Goal: Task Accomplishment & Management: Complete application form

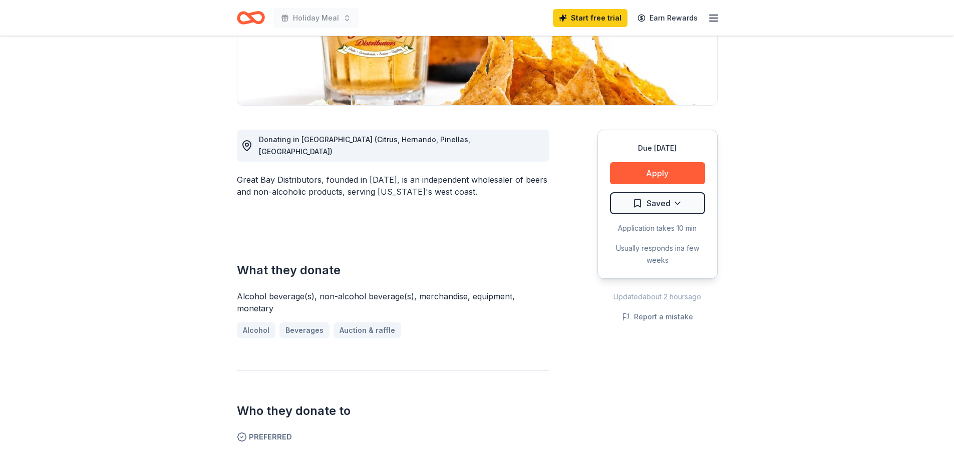
scroll to position [200, 0]
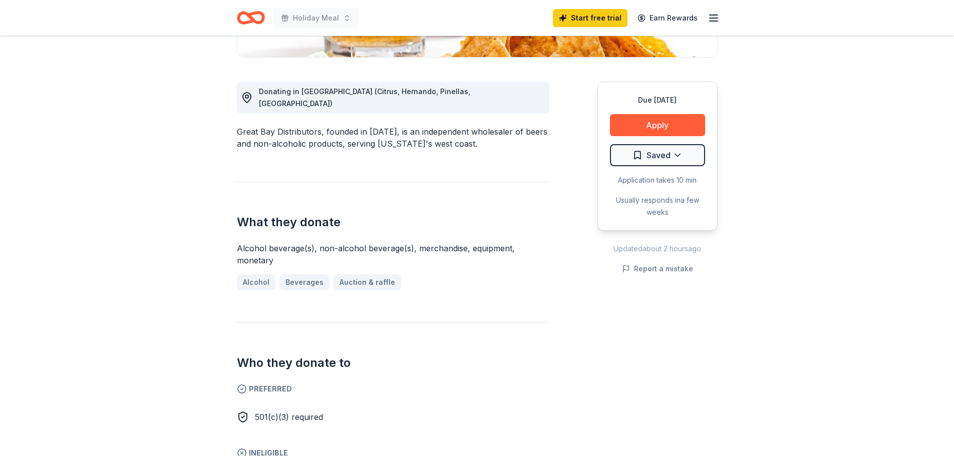
scroll to position [0, 0]
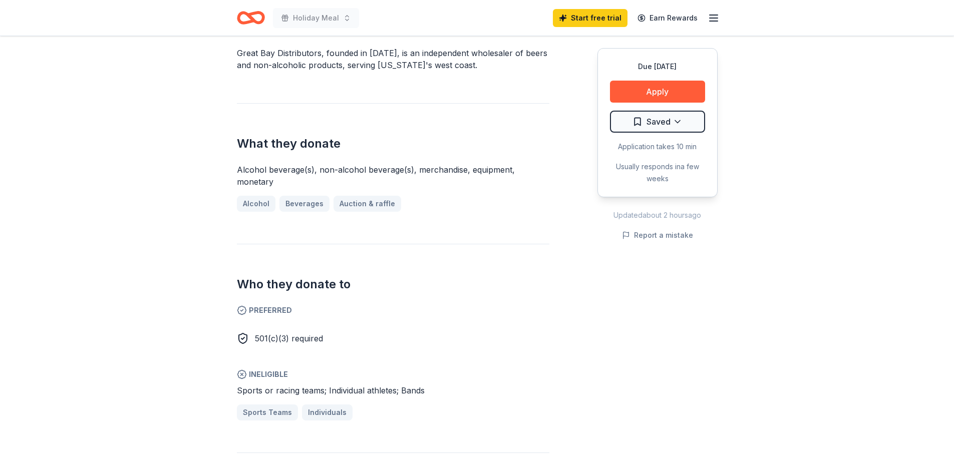
scroll to position [401, 0]
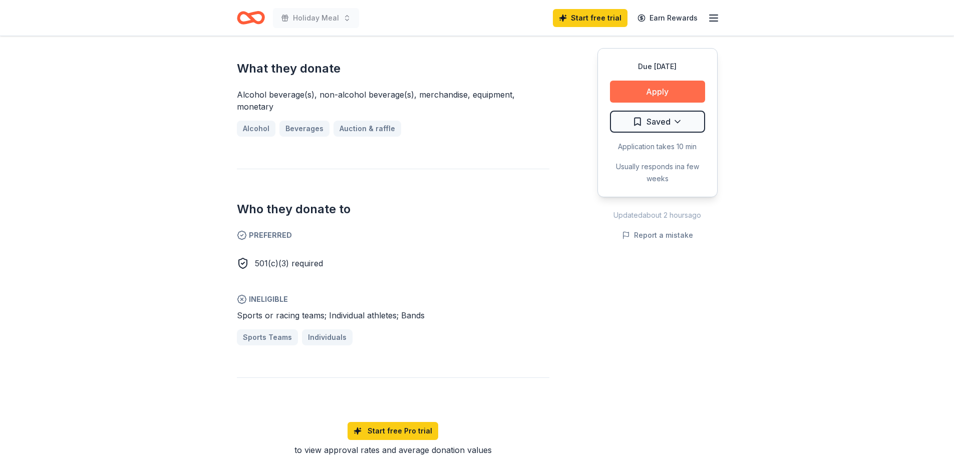
click at [660, 84] on button "Apply" at bounding box center [657, 92] width 95 height 22
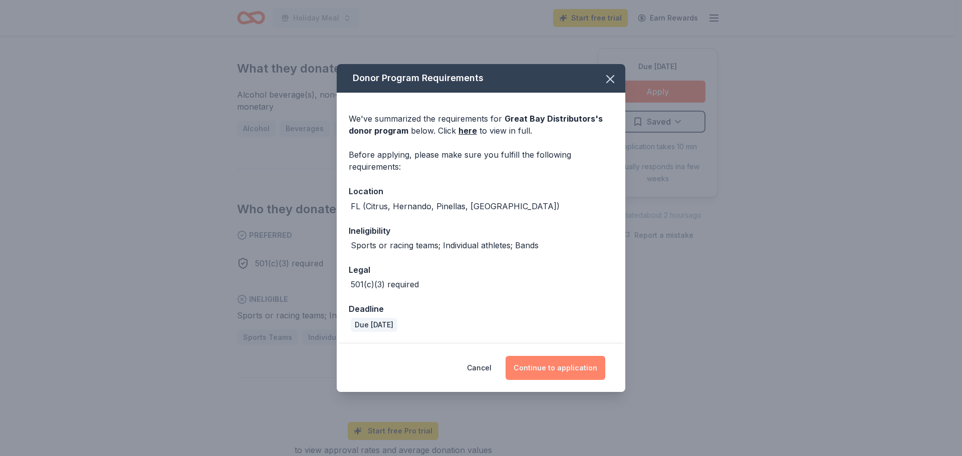
click at [545, 372] on button "Continue to application" at bounding box center [555, 368] width 100 height 24
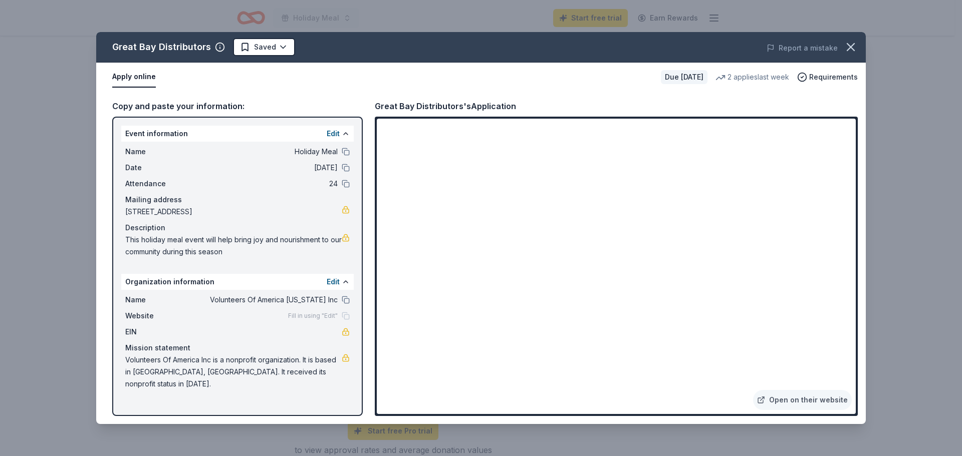
click at [348, 316] on div "Fill in using "Edit"" at bounding box center [319, 316] width 62 height 8
click at [847, 48] on icon "button" at bounding box center [851, 47] width 14 height 14
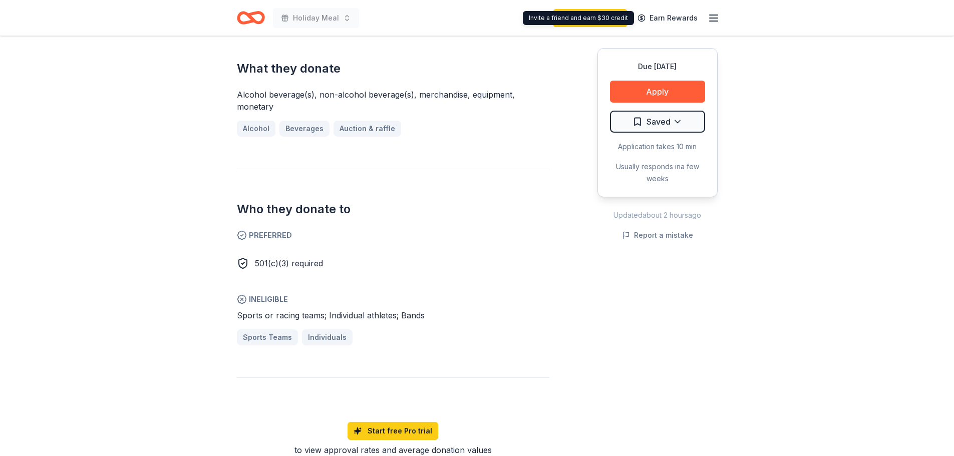
click at [711, 17] on icon "button" at bounding box center [714, 18] width 12 height 12
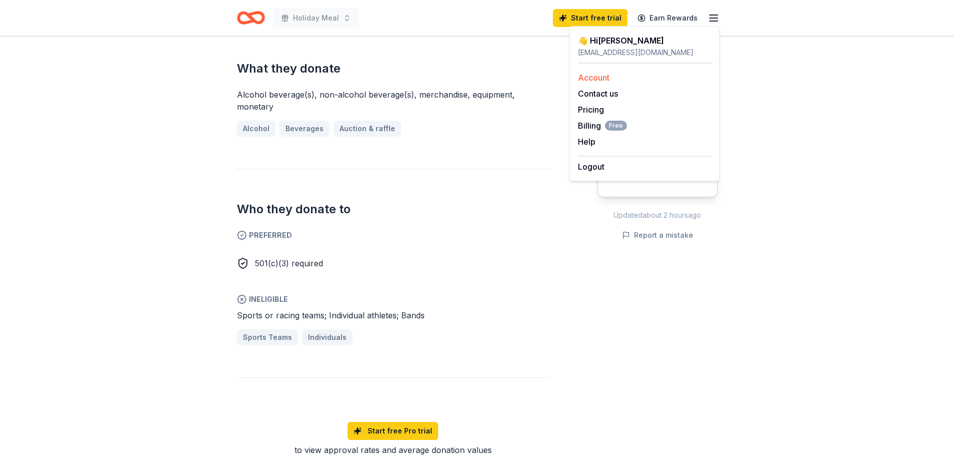
click at [596, 81] on link "Account" at bounding box center [594, 78] width 32 height 10
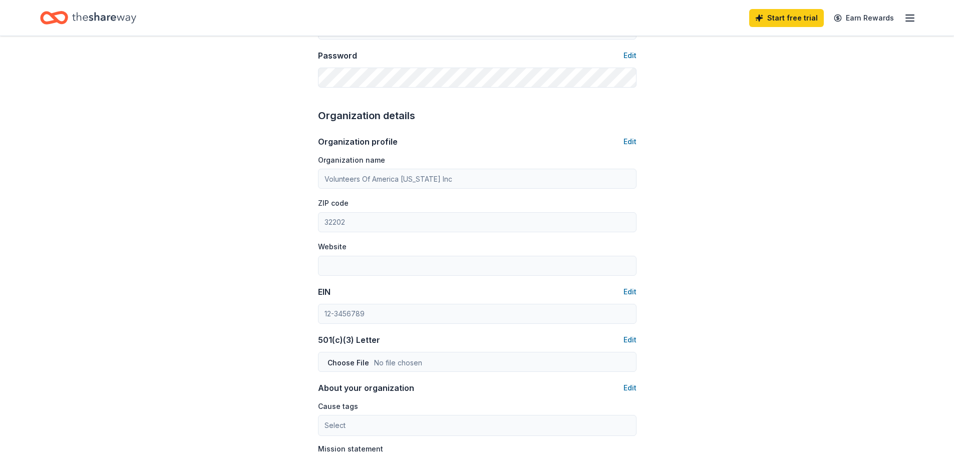
scroll to position [250, 0]
click at [635, 143] on button "Edit" at bounding box center [630, 142] width 13 height 12
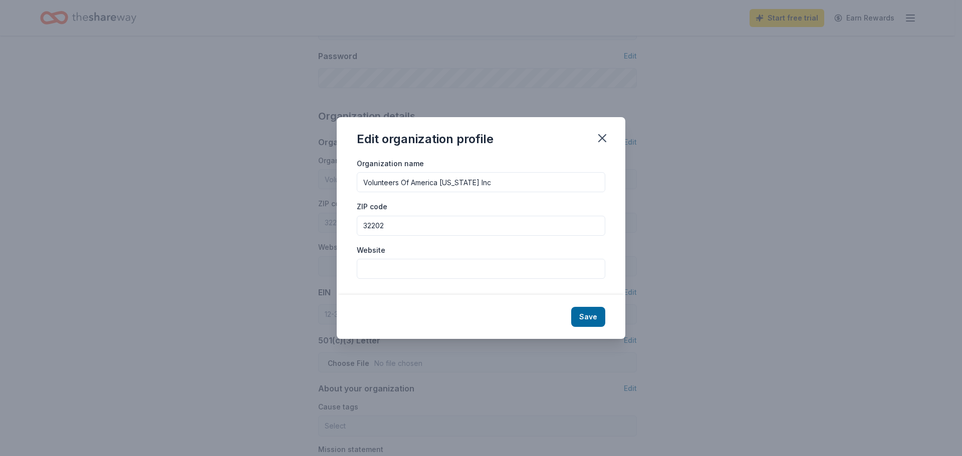
click at [390, 274] on input "Website" at bounding box center [481, 269] width 248 height 20
paste input "[URL][DOMAIN_NAME]"
type input "[URL][DOMAIN_NAME]"
click at [584, 314] on button "Save" at bounding box center [588, 317] width 34 height 20
type input "[URL][DOMAIN_NAME]"
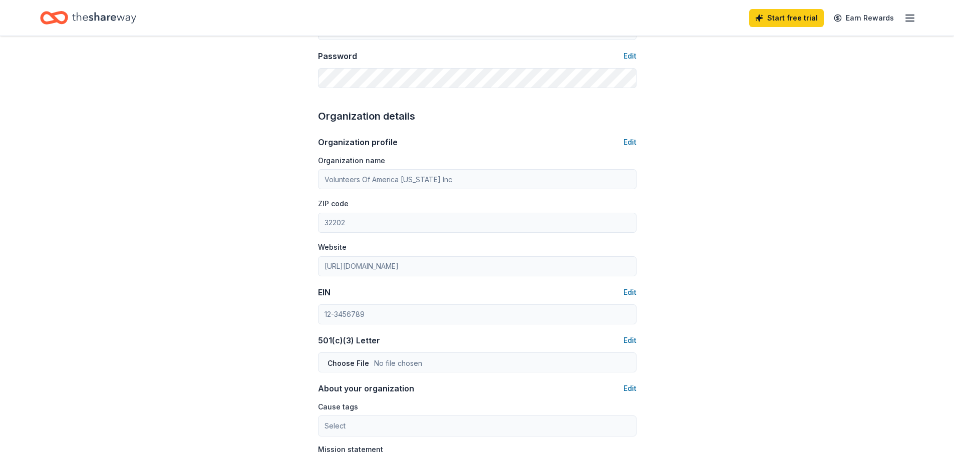
click at [319, 342] on div "501(c)(3) Letter" at bounding box center [349, 341] width 62 height 12
drag, startPoint x: 319, startPoint y: 339, endPoint x: 351, endPoint y: 342, distance: 31.7
click at [351, 342] on div "501(c)(3) Letter" at bounding box center [349, 341] width 62 height 12
copy div "501(c)(3)"
click at [247, 196] on div "Account About me Profile Edit First name Desiree Last name Zirkel Role Executiv…" at bounding box center [477, 233] width 954 height 894
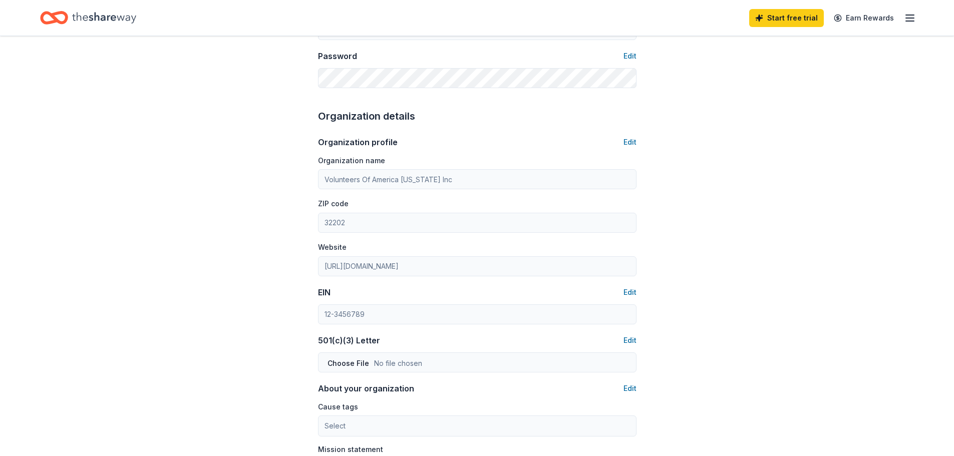
scroll to position [301, 0]
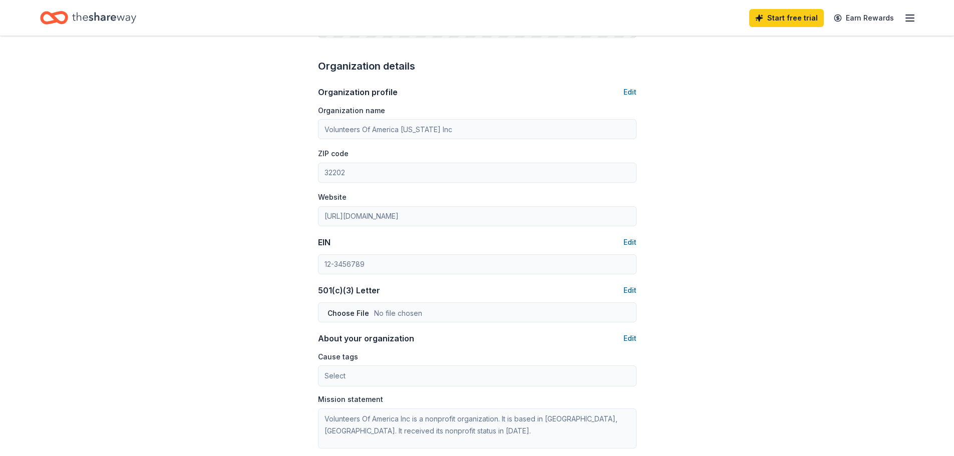
click at [762, 217] on div "Account About me Profile Edit First name Desiree Last name Zirkel Role Executiv…" at bounding box center [477, 182] width 954 height 894
click at [118, 14] on icon "Home" at bounding box center [104, 18] width 64 height 21
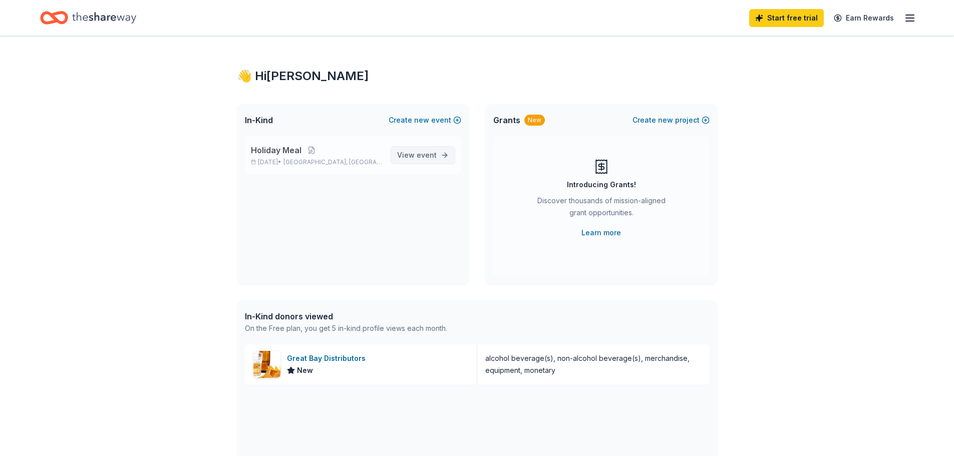
click at [436, 156] on span "event" at bounding box center [427, 155] width 20 height 9
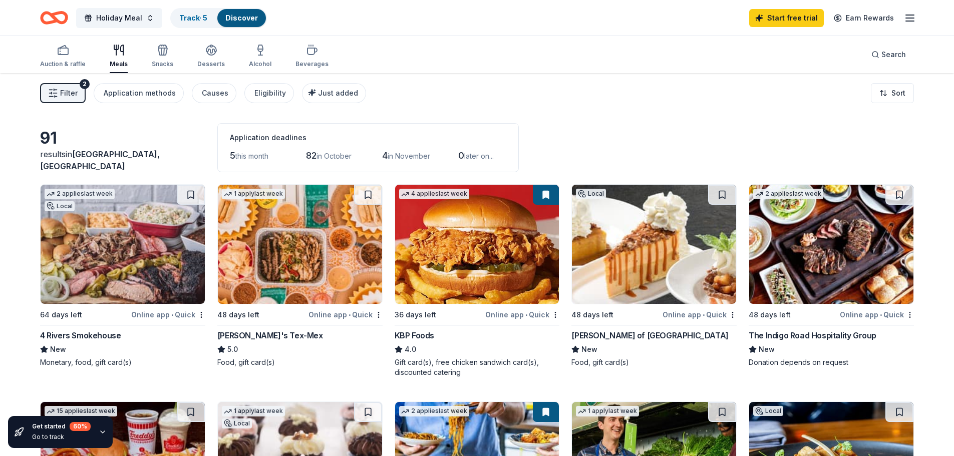
click at [160, 135] on div "91 results in Jacksonville, FL Application deadlines 5 this month 82 in October…" at bounding box center [477, 147] width 874 height 49
click at [70, 95] on span "Filter" at bounding box center [69, 93] width 18 height 12
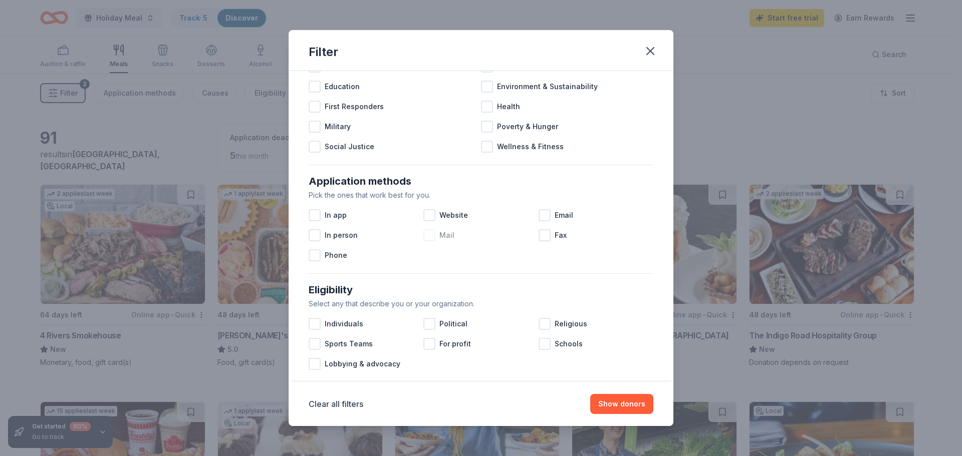
scroll to position [100, 0]
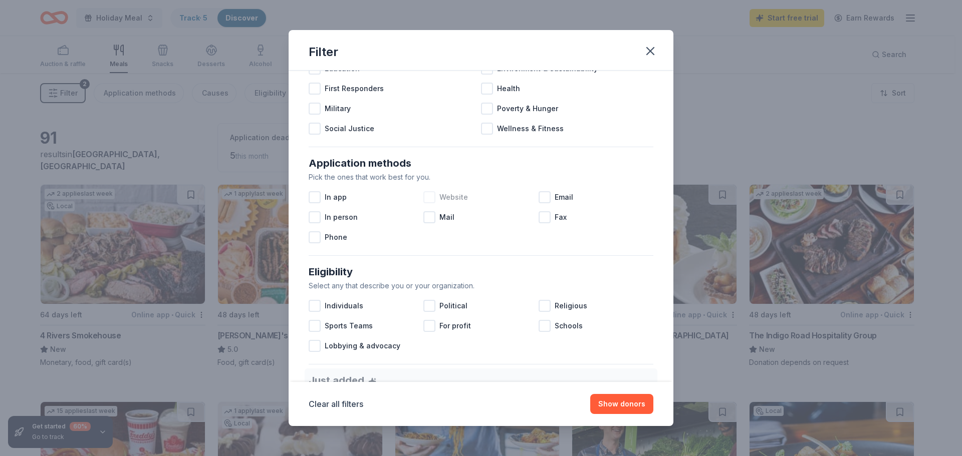
click at [451, 201] on span "Website" at bounding box center [453, 197] width 29 height 12
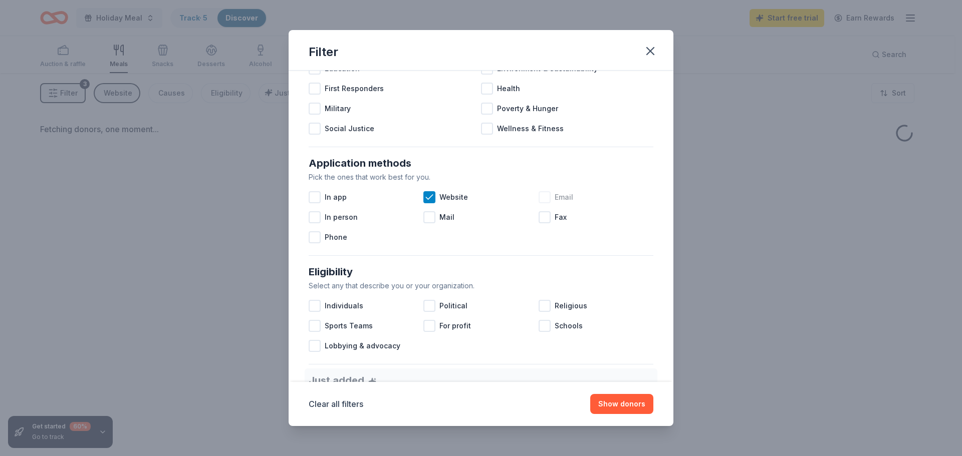
click at [540, 195] on div at bounding box center [545, 197] width 12 height 12
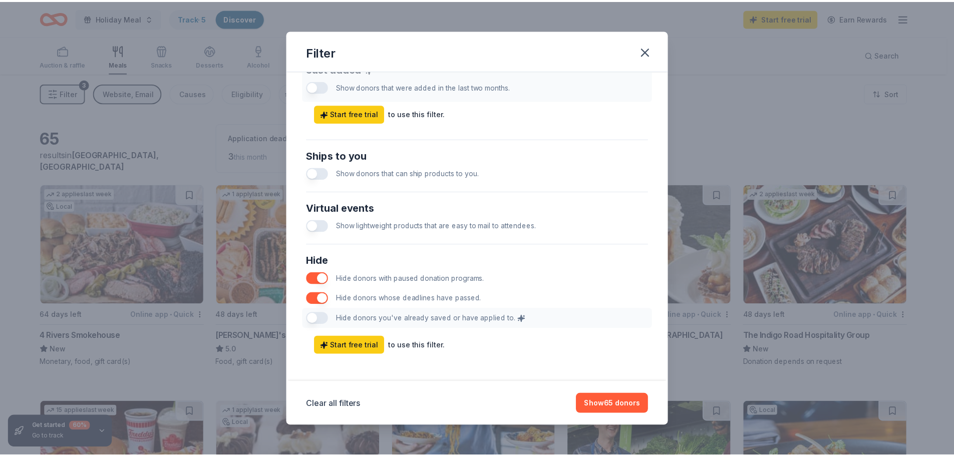
scroll to position [417, 0]
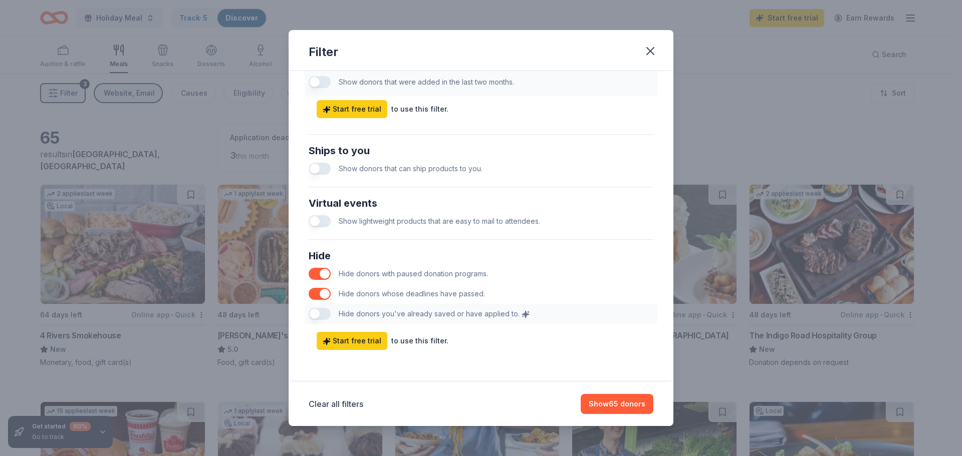
click at [322, 316] on div "Hide Hide donors with paused donation programs. Hide donors whose deadlines hav…" at bounding box center [481, 286] width 353 height 84
click at [609, 406] on button "Show 65 donors" at bounding box center [617, 404] width 73 height 20
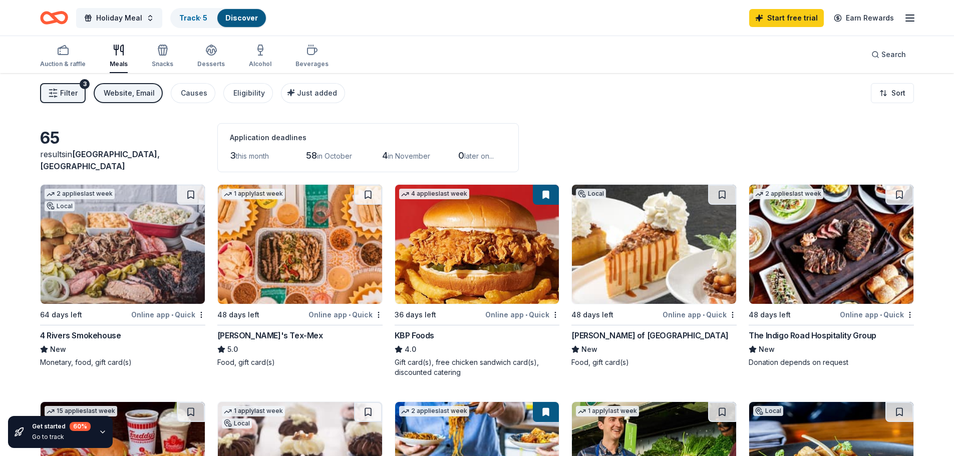
click at [729, 132] on div "65 results in Jacksonville, FL Application deadlines 3 this month 58 in October…" at bounding box center [477, 147] width 874 height 49
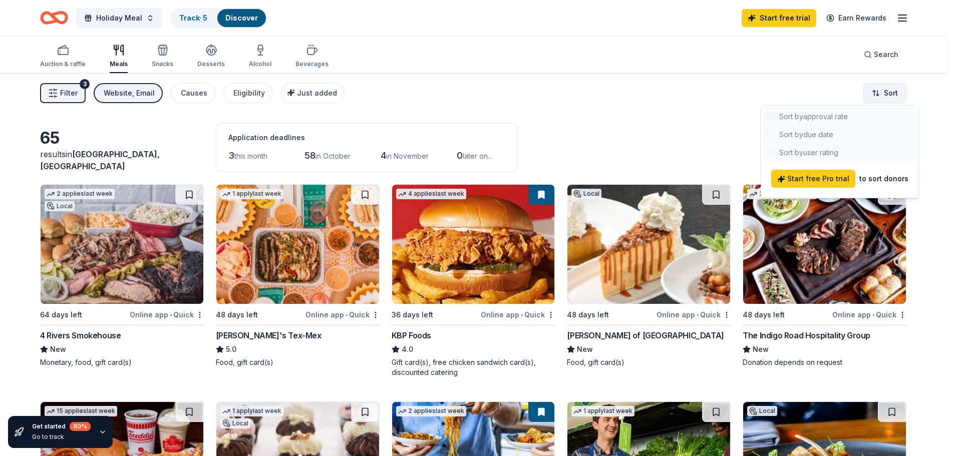
click at [884, 95] on html "Holiday Meal Track · 5 Discover Start free trial Earn Rewards Auction & raffle …" at bounding box center [477, 228] width 954 height 456
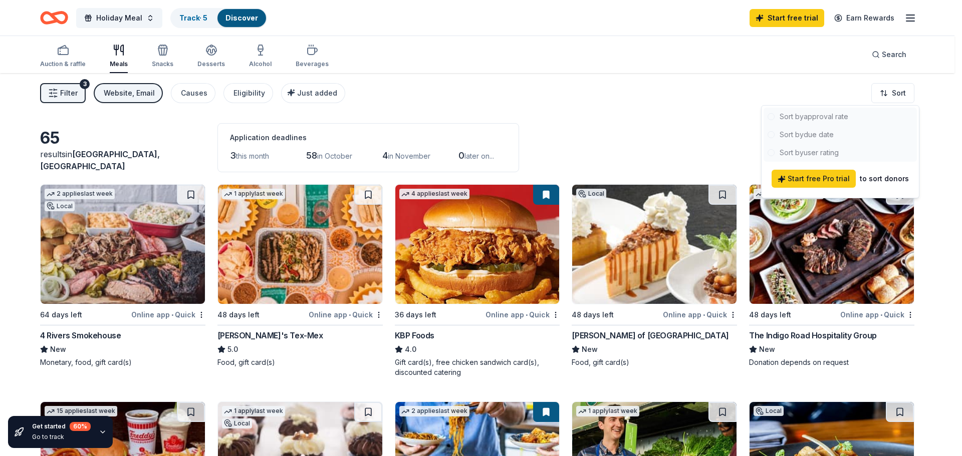
click at [646, 137] on html "Holiday Meal Track · 5 Discover Start free trial Earn Rewards Auction & raffle …" at bounding box center [481, 228] width 962 height 456
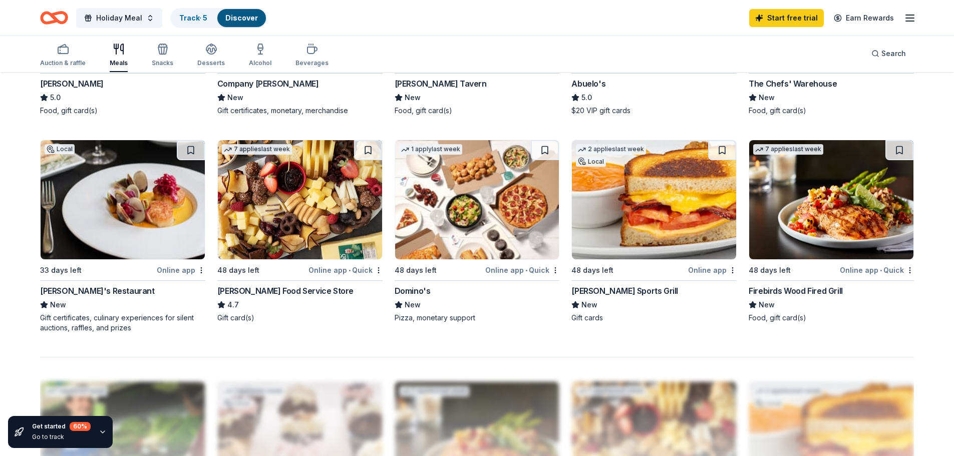
scroll to position [701, 0]
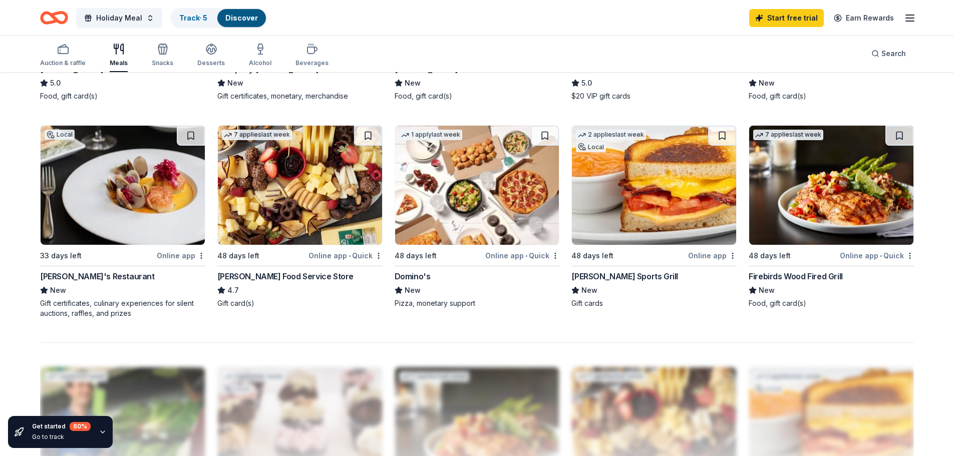
click at [521, 255] on div "Online app • Quick" at bounding box center [522, 255] width 74 height 13
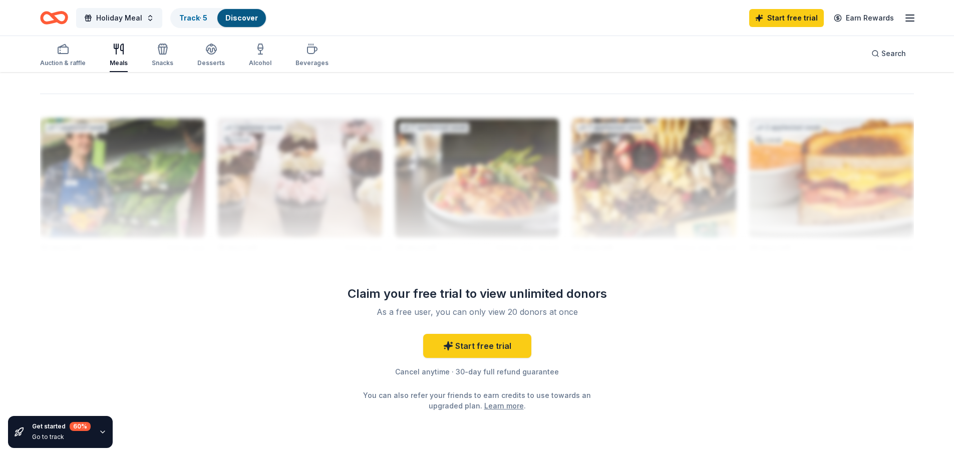
scroll to position [952, 0]
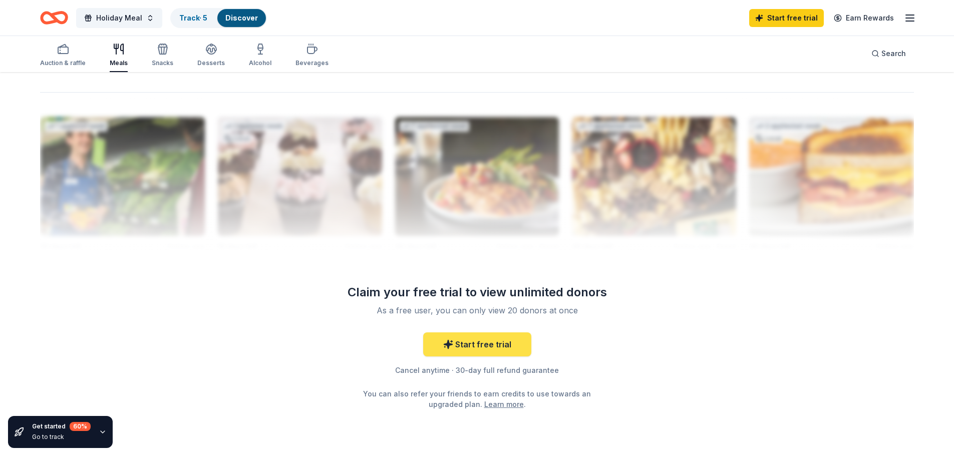
click at [465, 346] on link "Start free trial" at bounding box center [477, 345] width 108 height 24
click at [466, 351] on link "Start free trial" at bounding box center [477, 345] width 108 height 24
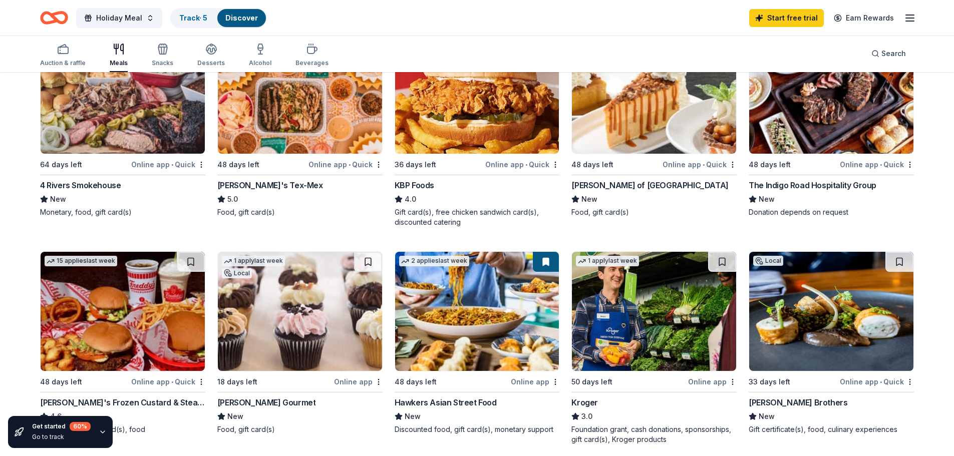
scroll to position [45, 0]
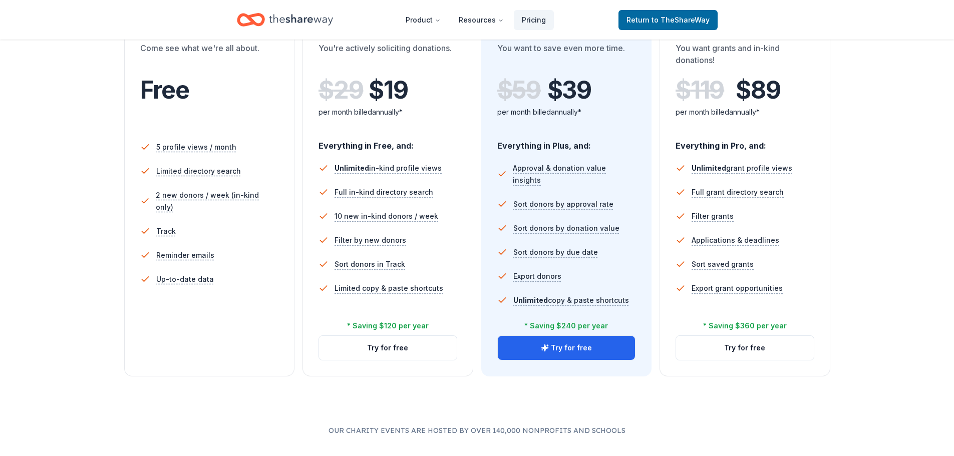
scroll to position [301, 0]
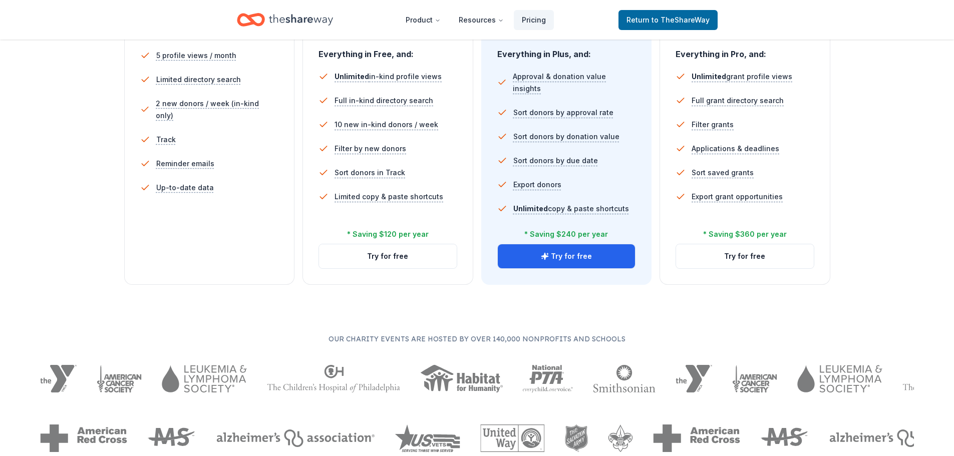
click at [211, 243] on div "Free Current Come see what we're all about. Free 5 profile views / month Limite…" at bounding box center [209, 99] width 171 height 371
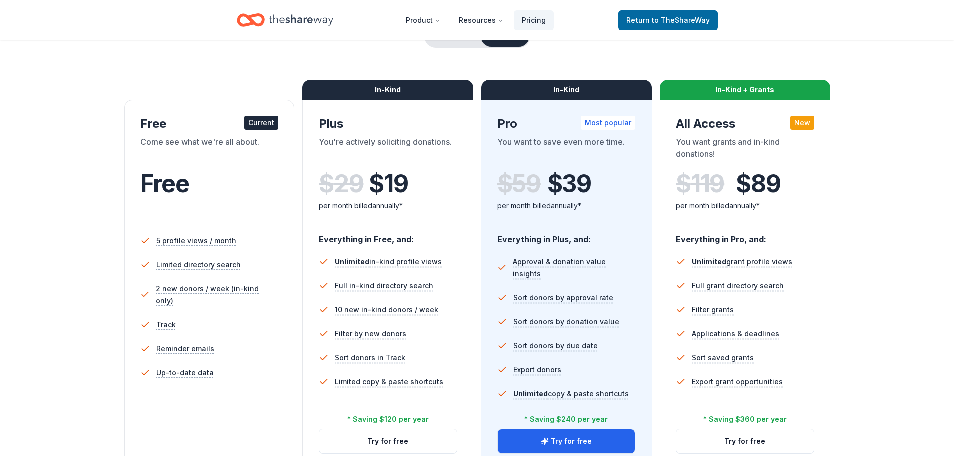
scroll to position [100, 0]
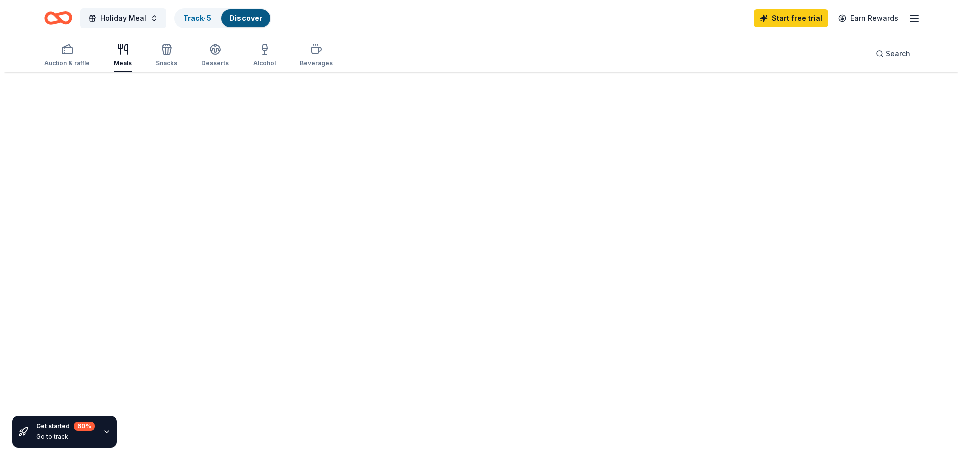
scroll to position [2, 0]
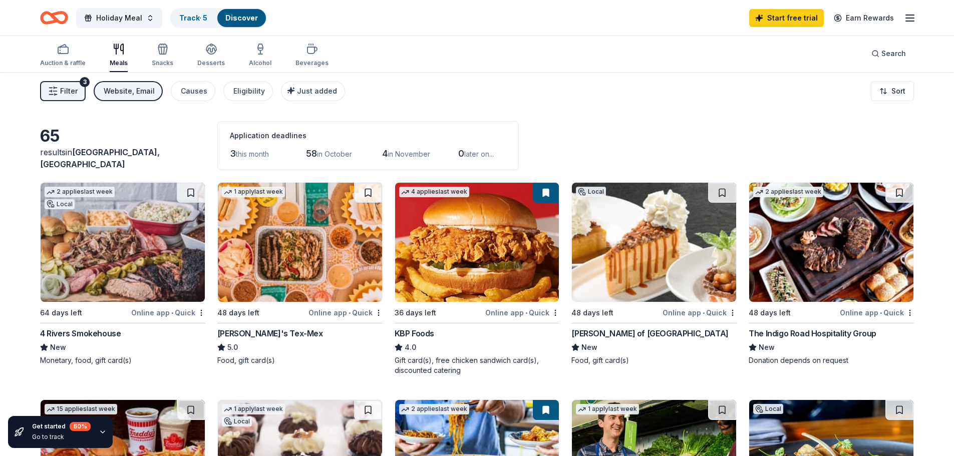
click at [175, 127] on div "65 results in Jacksonville, FL Application deadlines 3 this month 58 in October…" at bounding box center [477, 145] width 874 height 49
click at [121, 87] on div "Website, Email" at bounding box center [129, 91] width 51 height 12
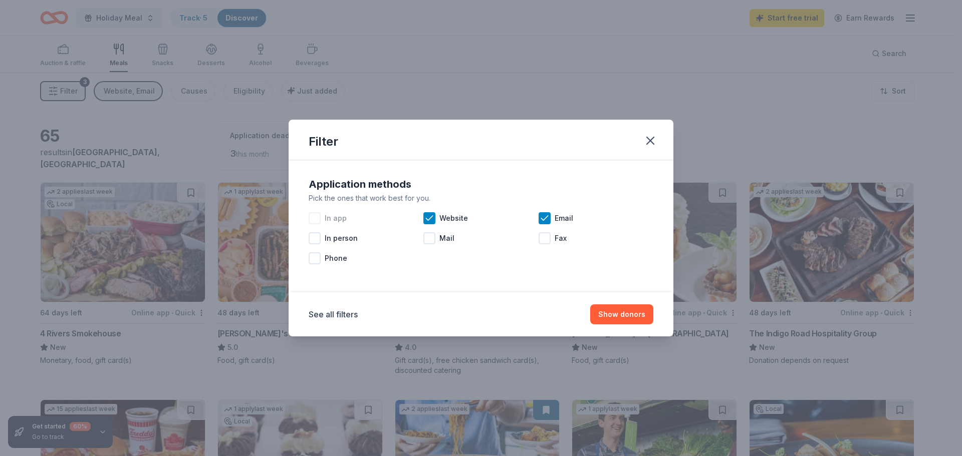
click at [309, 222] on div at bounding box center [315, 218] width 12 height 12
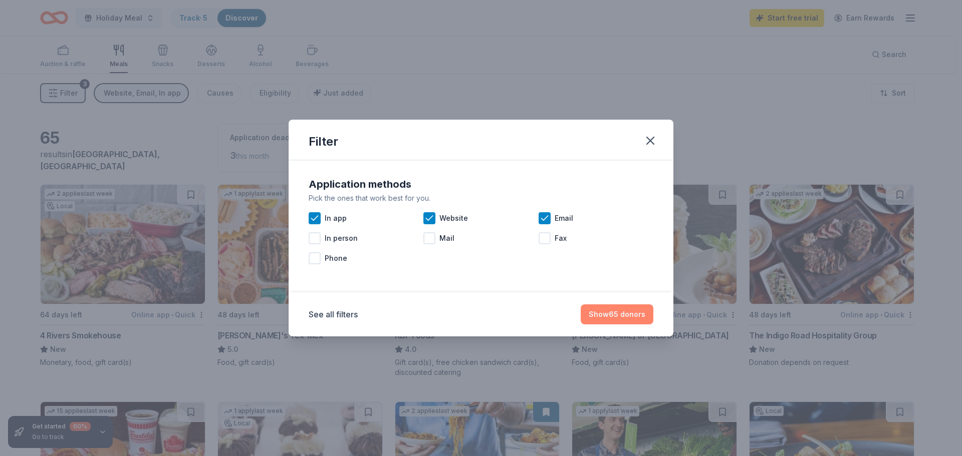
click at [607, 306] on button "Show 65 donors" at bounding box center [617, 315] width 73 height 20
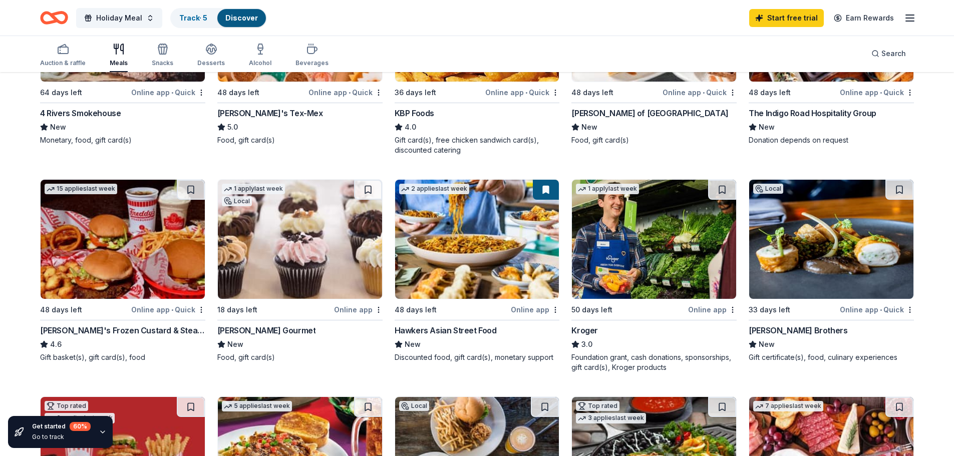
scroll to position [250, 0]
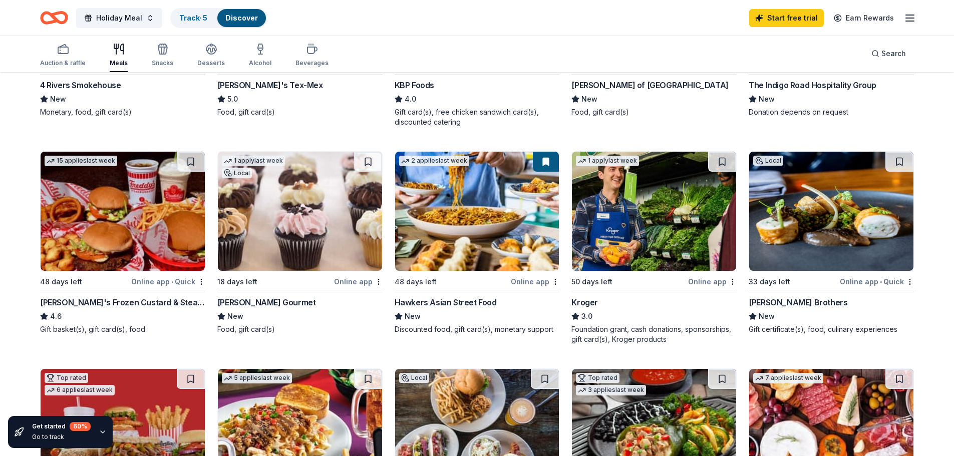
click at [247, 284] on div "18 days left" at bounding box center [237, 282] width 40 height 12
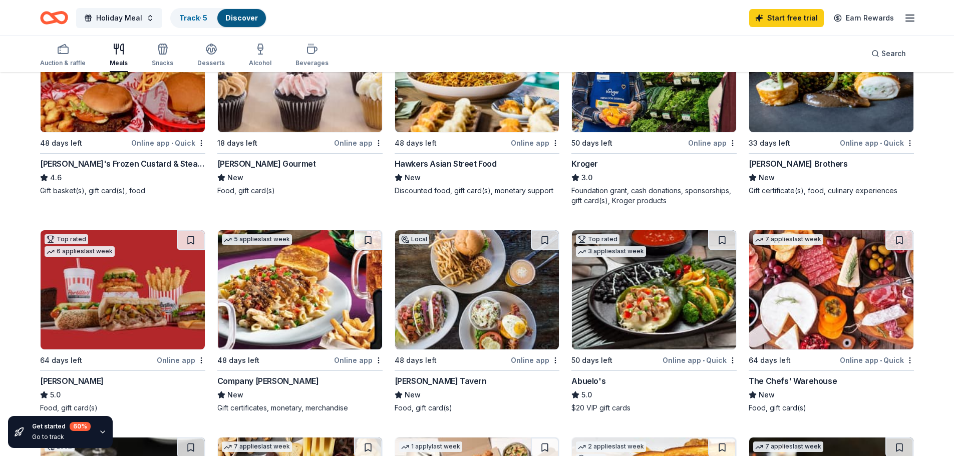
scroll to position [401, 0]
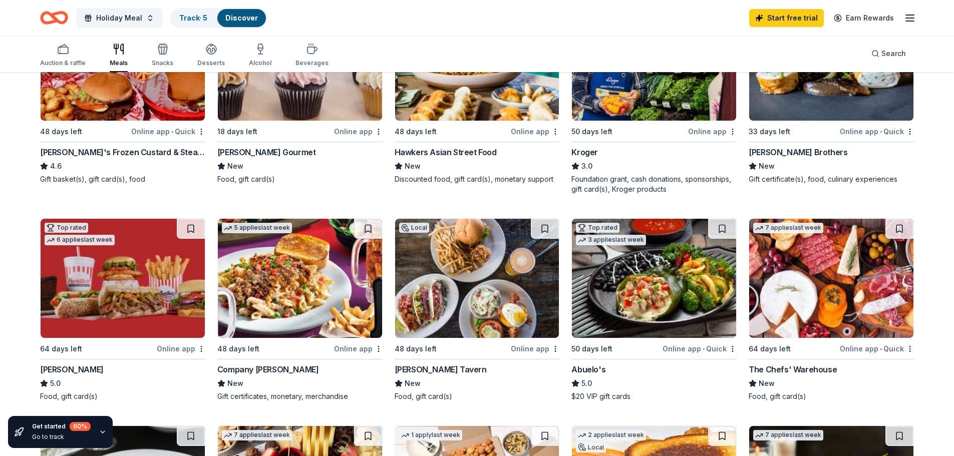
click at [450, 151] on div "Hawkers Asian Street Food" at bounding box center [446, 152] width 102 height 12
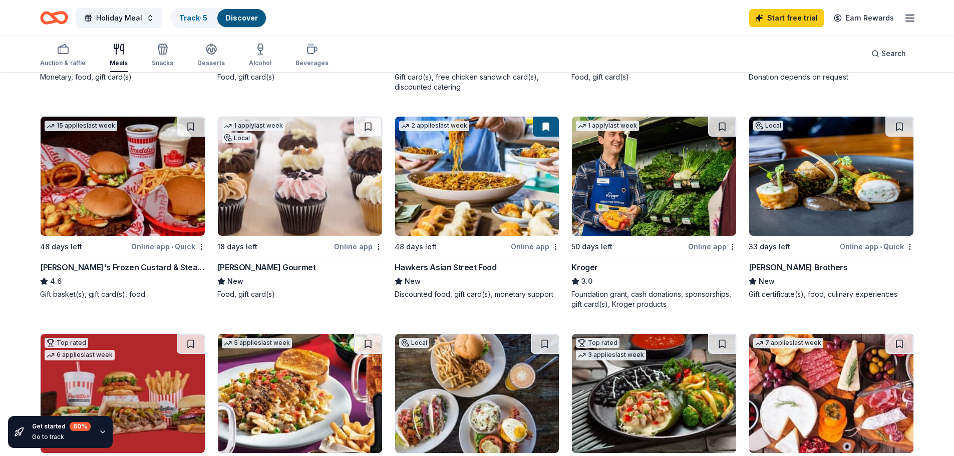
scroll to position [0, 0]
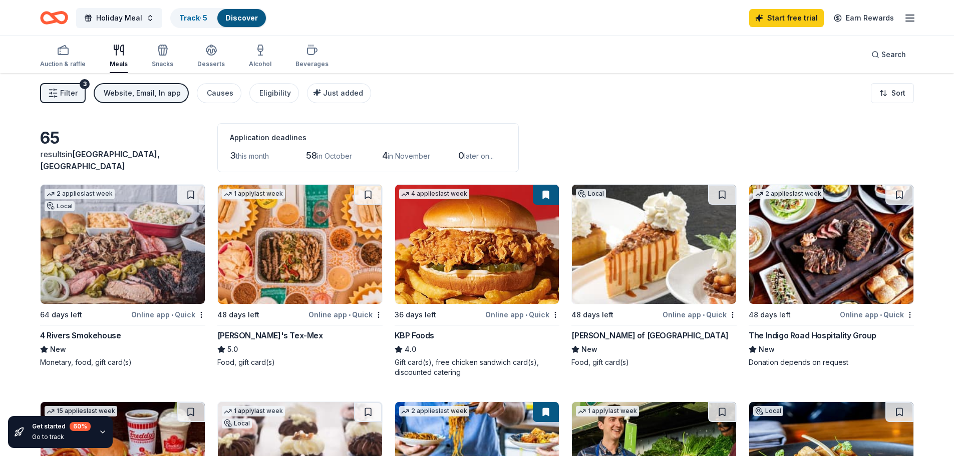
drag, startPoint x: 258, startPoint y: 396, endPoint x: 293, endPoint y: 11, distance: 386.9
click at [74, 98] on span "Filter" at bounding box center [69, 93] width 18 height 12
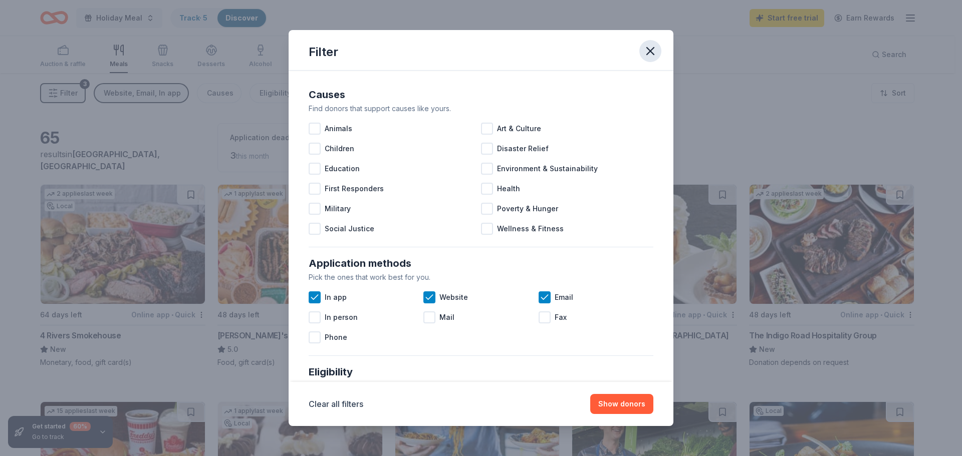
click at [655, 46] on icon "button" at bounding box center [650, 51] width 14 height 14
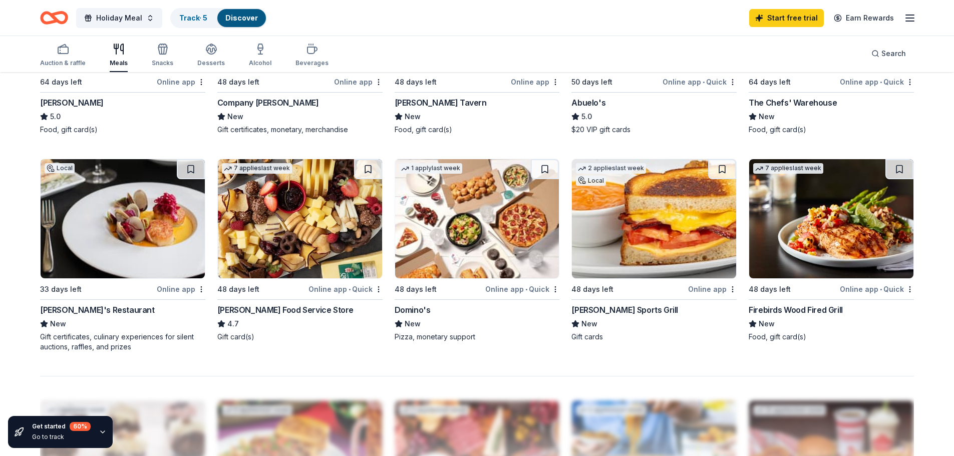
scroll to position [701, 0]
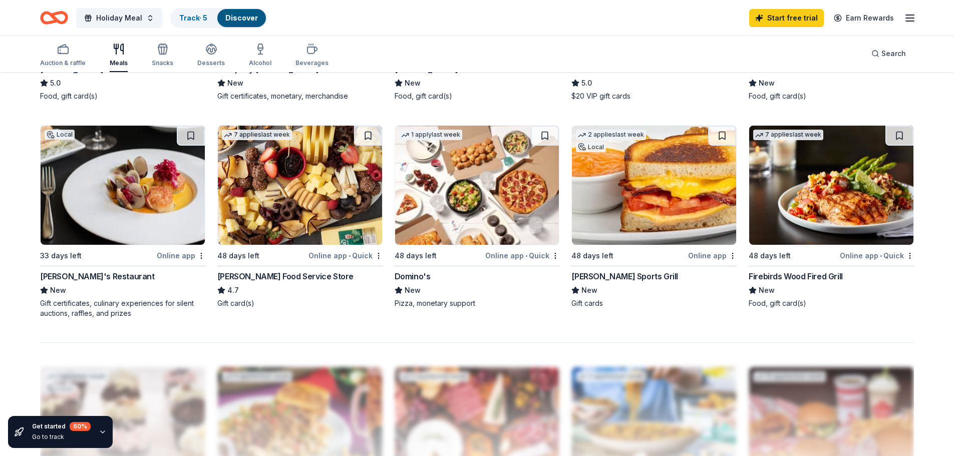
click at [787, 273] on div "Firebirds Wood Fired Grill" at bounding box center [796, 277] width 94 height 12
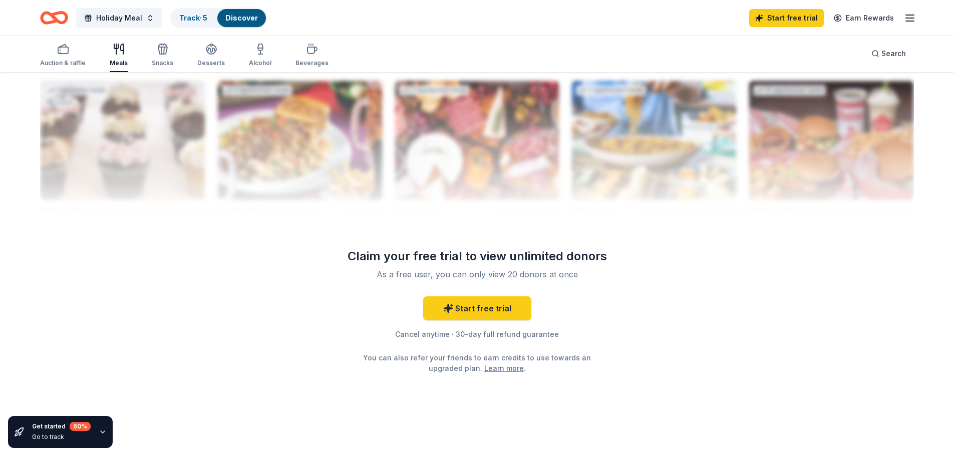
scroll to position [989, 0]
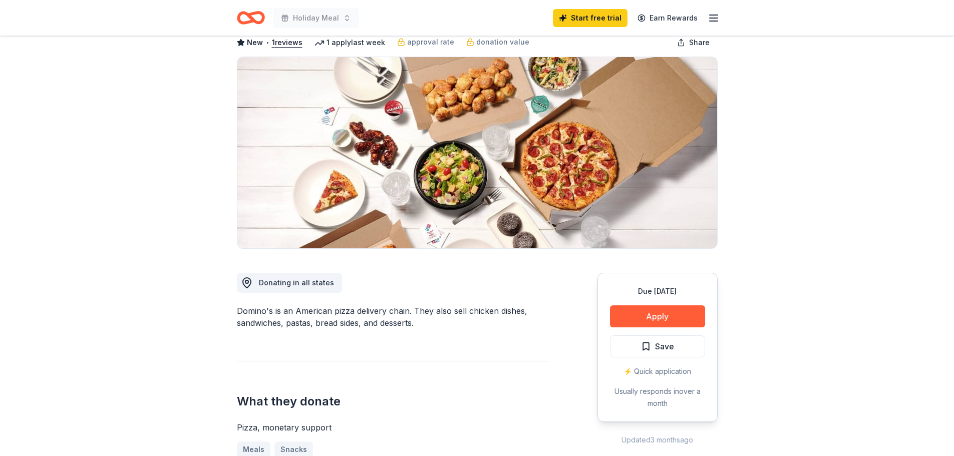
scroll to position [100, 0]
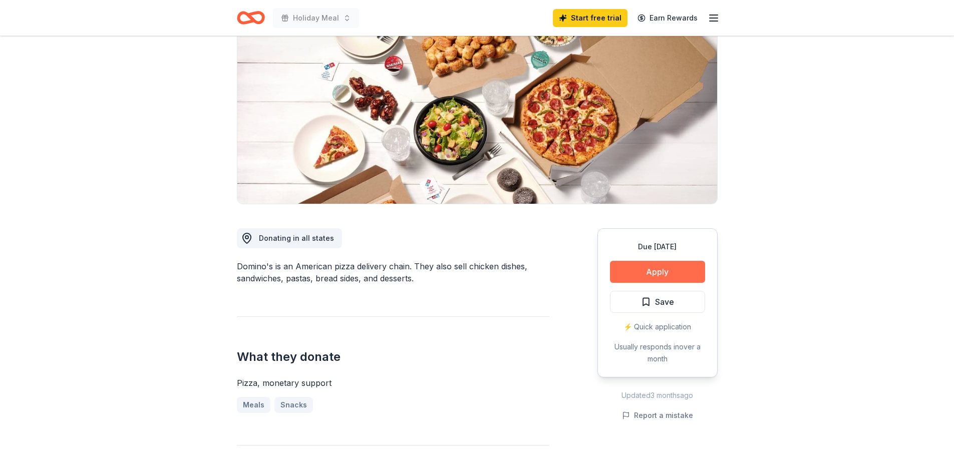
click at [634, 273] on button "Apply" at bounding box center [657, 272] width 95 height 22
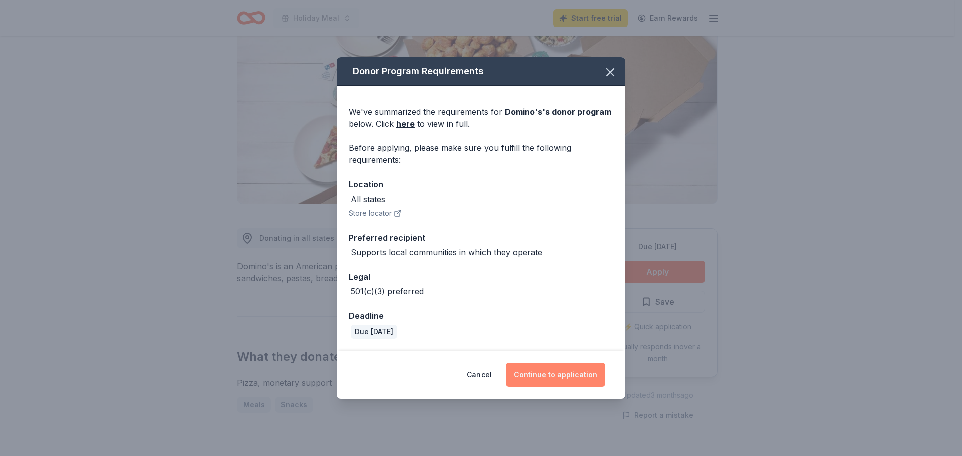
click at [546, 369] on button "Continue to application" at bounding box center [555, 375] width 100 height 24
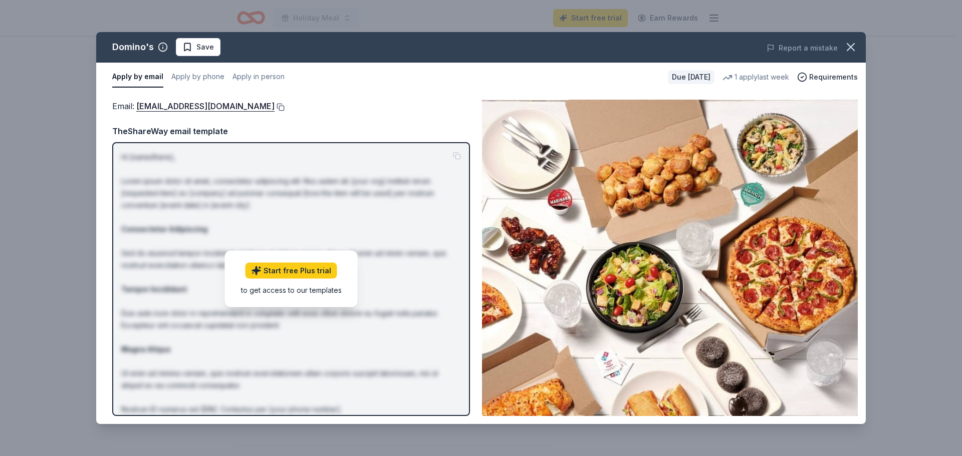
click at [275, 107] on button at bounding box center [280, 107] width 10 height 8
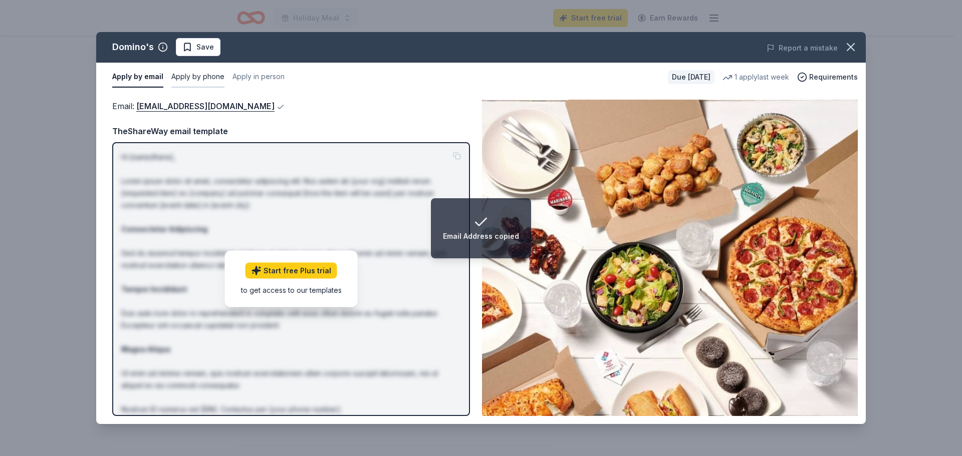
click at [203, 76] on button "Apply by phone" at bounding box center [197, 77] width 53 height 21
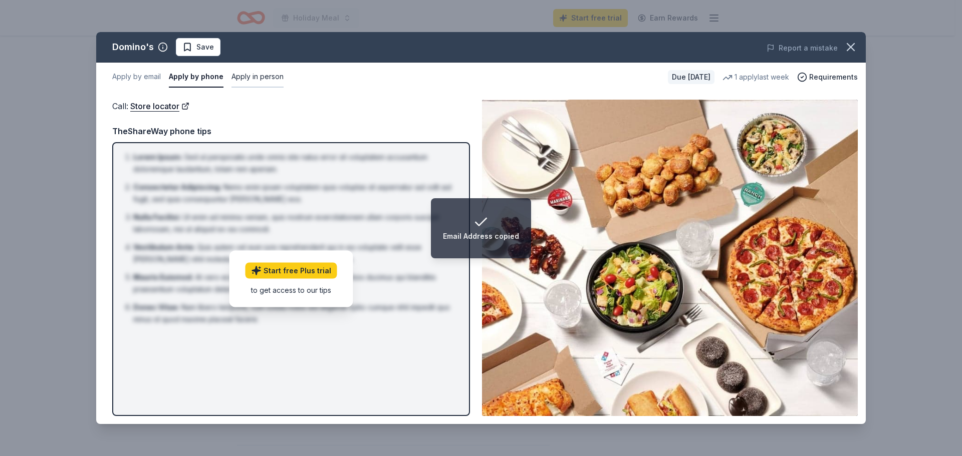
click at [254, 78] on button "Apply in person" at bounding box center [257, 77] width 52 height 21
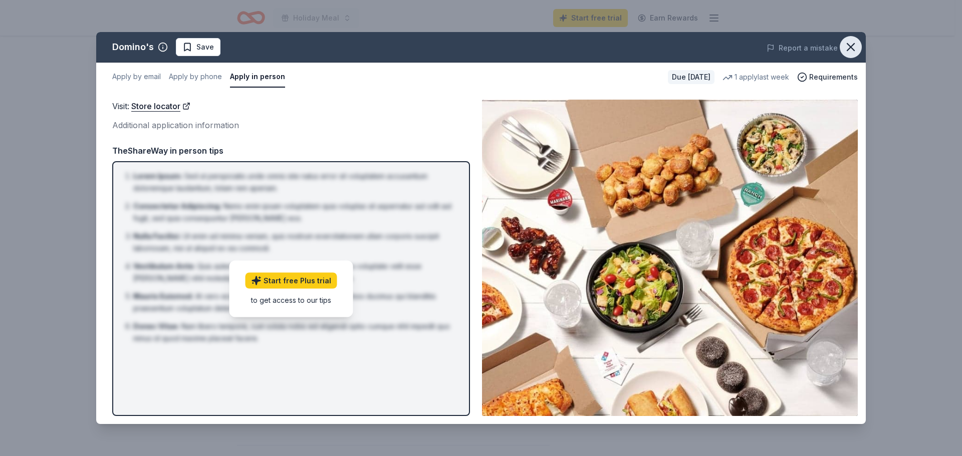
click at [851, 44] on icon "button" at bounding box center [851, 47] width 14 height 14
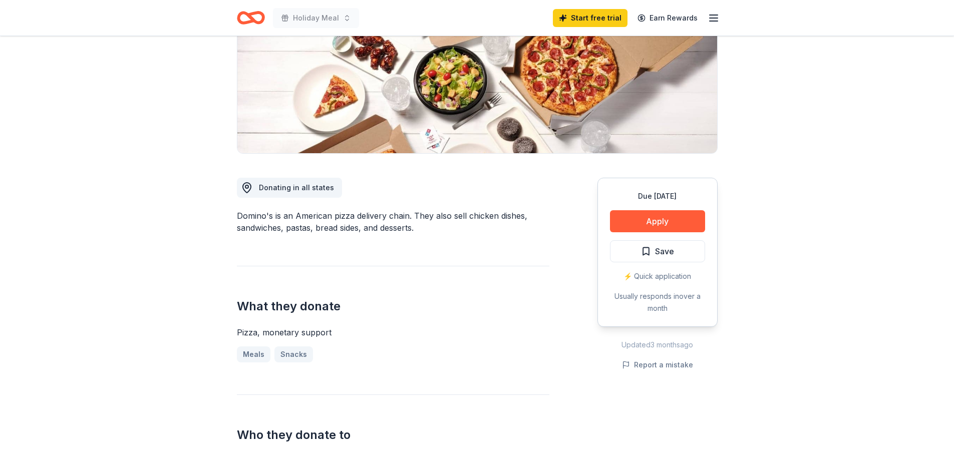
scroll to position [150, 0]
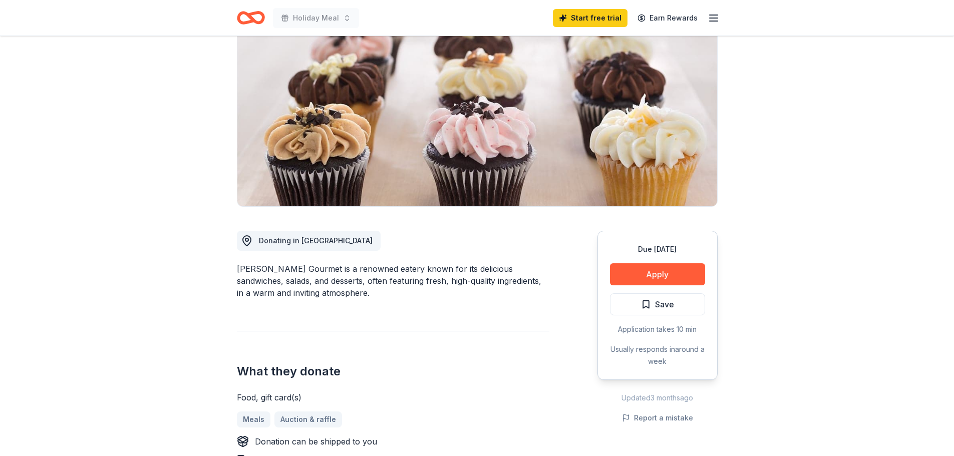
scroll to position [100, 0]
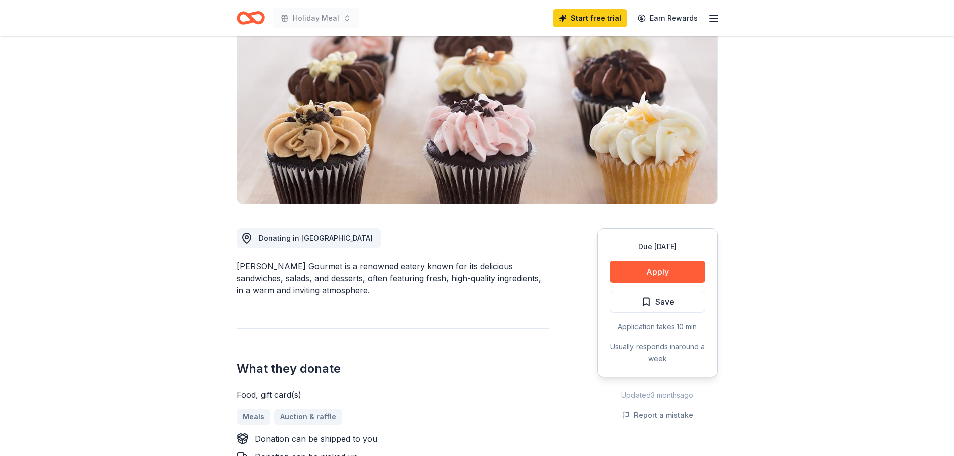
click at [439, 292] on div "[PERSON_NAME] Gourmet is a renowned eatery known for its delicious sandwiches, …" at bounding box center [393, 279] width 313 height 36
click at [642, 268] on button "Apply" at bounding box center [657, 272] width 95 height 22
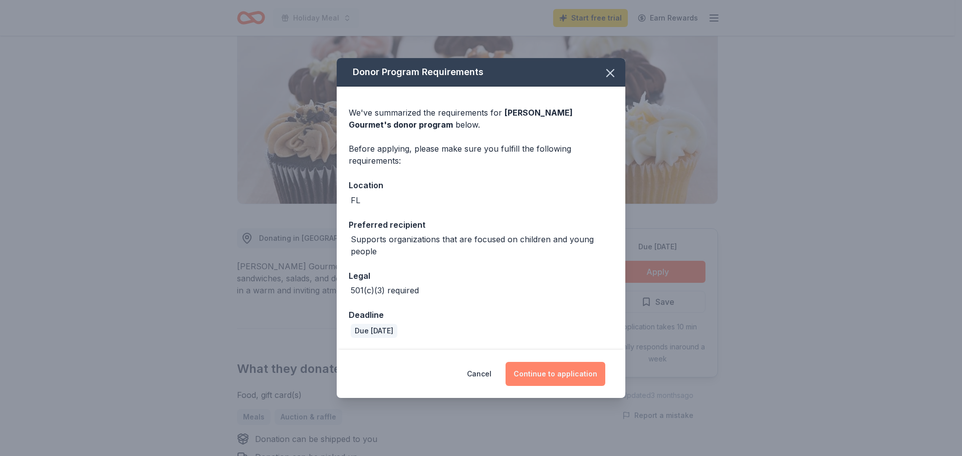
click at [540, 369] on button "Continue to application" at bounding box center [555, 374] width 100 height 24
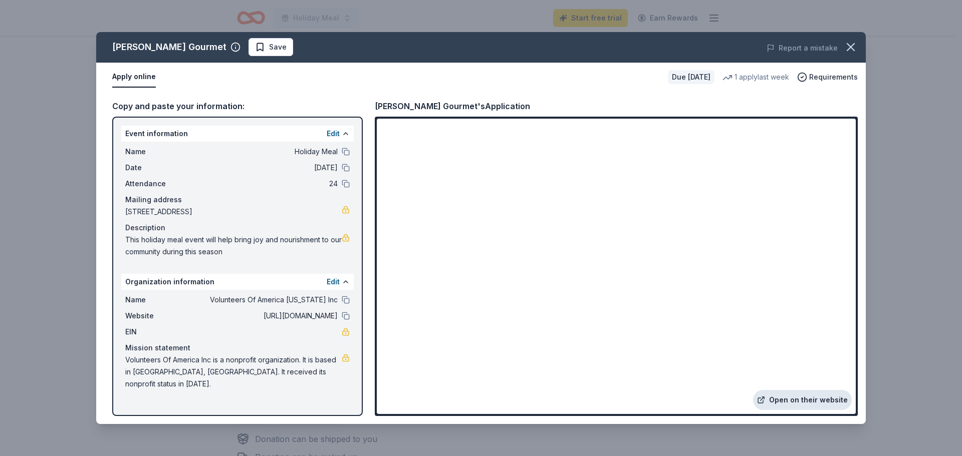
click at [808, 400] on link "Open on their website" at bounding box center [802, 400] width 99 height 20
click at [124, 48] on div "Wright's Gourmet" at bounding box center [169, 47] width 114 height 16
drag, startPoint x: 124, startPoint y: 48, endPoint x: 146, endPoint y: 46, distance: 22.1
click at [146, 46] on div "Wright's Gourmet" at bounding box center [169, 47] width 114 height 16
click at [852, 45] on icon "button" at bounding box center [851, 47] width 14 height 14
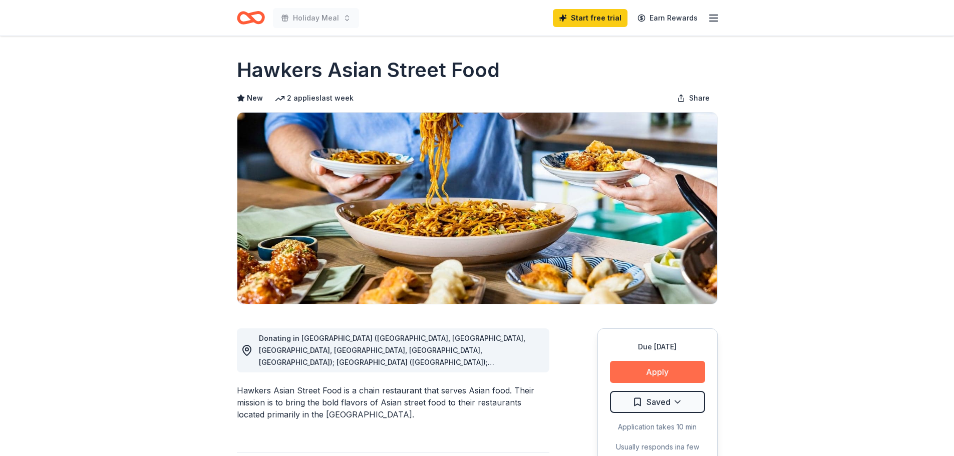
click at [663, 371] on button "Apply" at bounding box center [657, 372] width 95 height 22
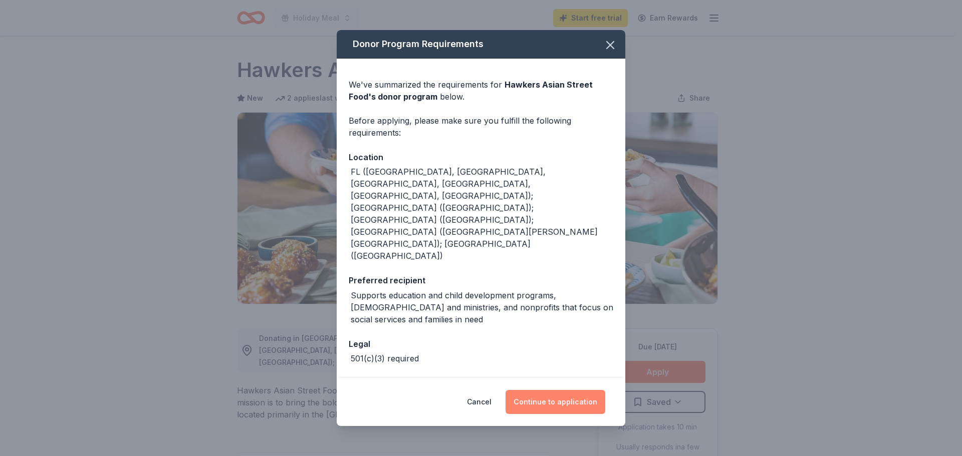
click at [567, 390] on button "Continue to application" at bounding box center [555, 402] width 100 height 24
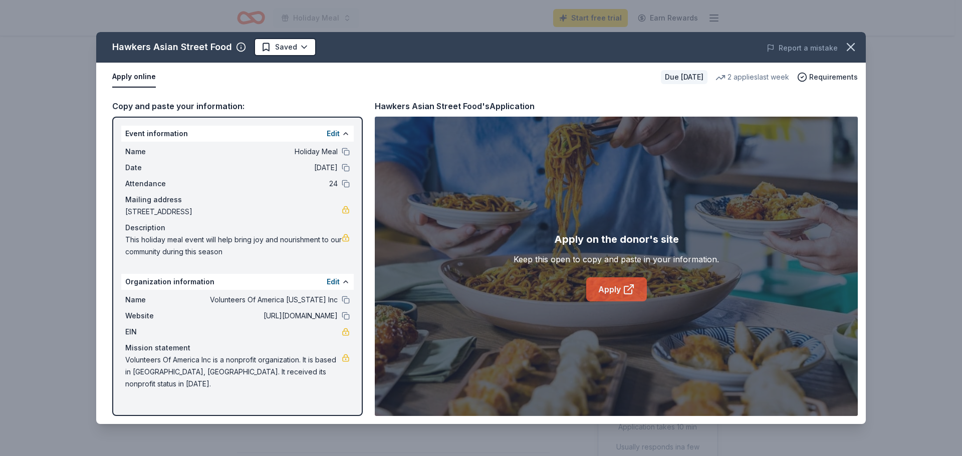
click at [614, 300] on link "Apply" at bounding box center [616, 290] width 61 height 24
click at [849, 51] on icon "button" at bounding box center [851, 47] width 14 height 14
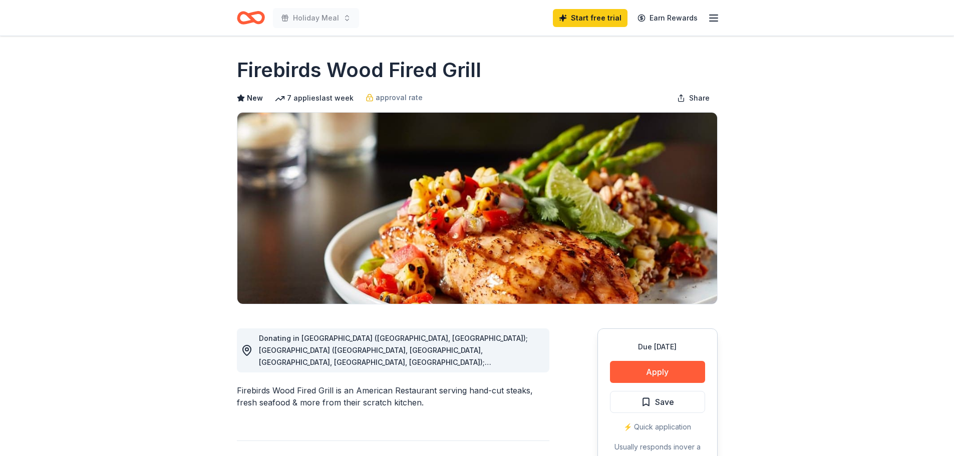
scroll to position [100, 0]
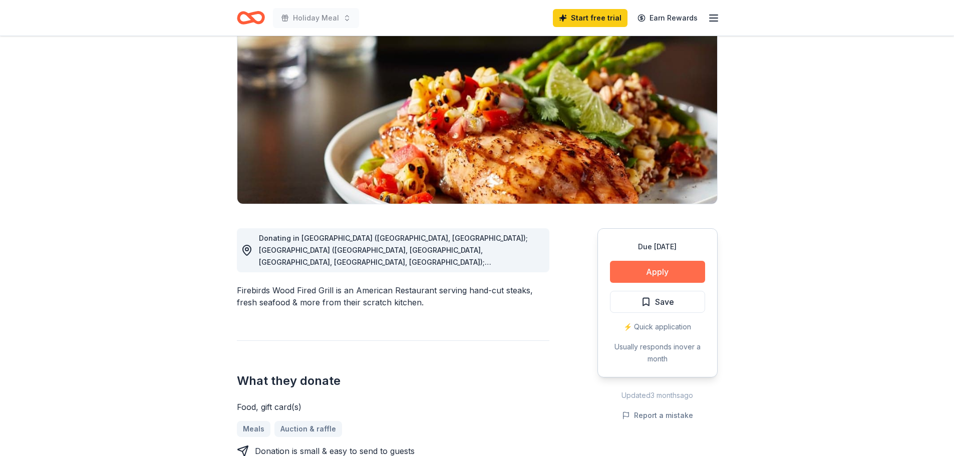
click at [628, 269] on button "Apply" at bounding box center [657, 272] width 95 height 22
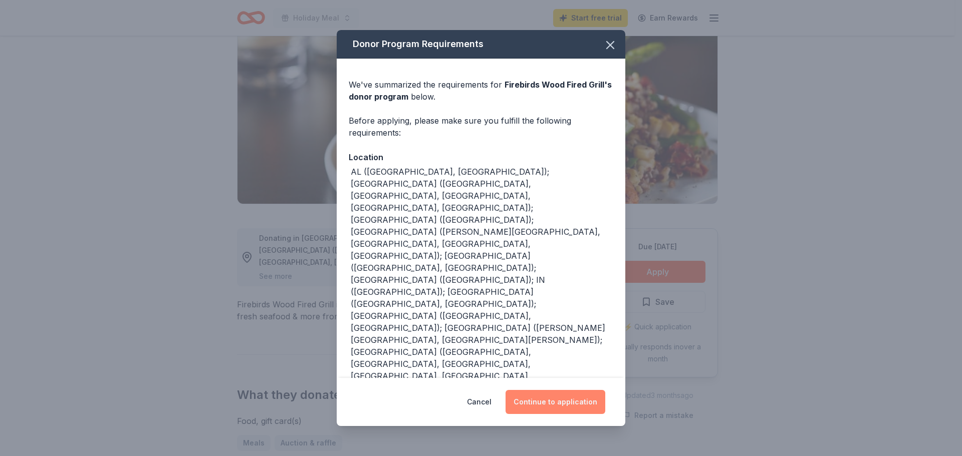
click at [563, 392] on button "Continue to application" at bounding box center [555, 402] width 100 height 24
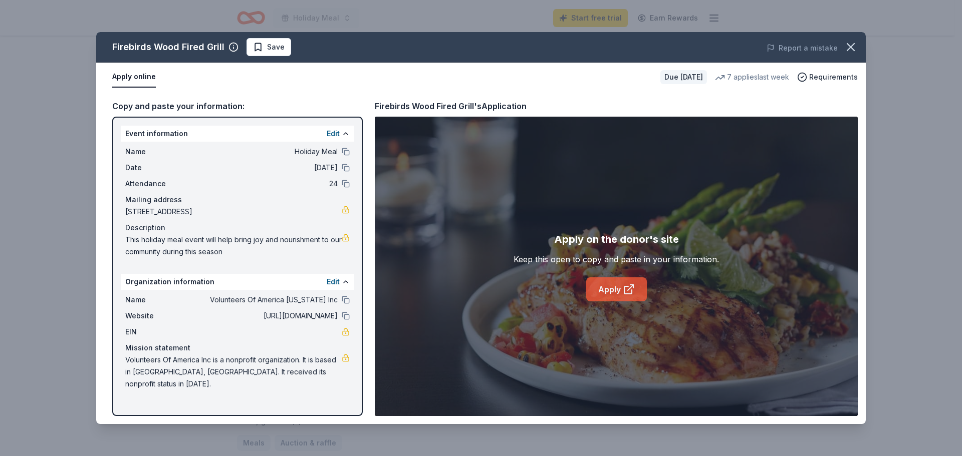
click at [618, 290] on link "Apply" at bounding box center [616, 290] width 61 height 24
click at [851, 51] on icon "button" at bounding box center [851, 47] width 14 height 14
